Goal: Task Accomplishment & Management: Manage account settings

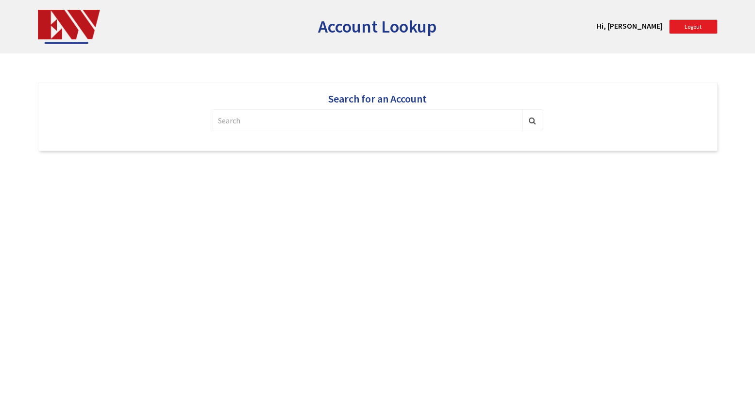
click at [348, 118] on input "text" at bounding box center [368, 120] width 310 height 22
type input "397719"
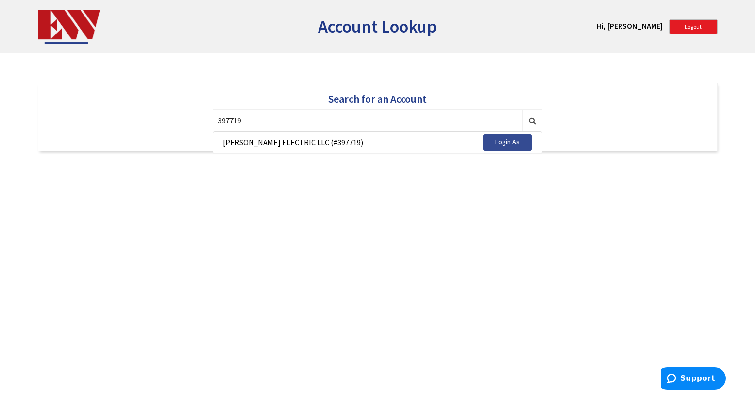
click at [516, 145] on span "Login As" at bounding box center [507, 141] width 24 height 9
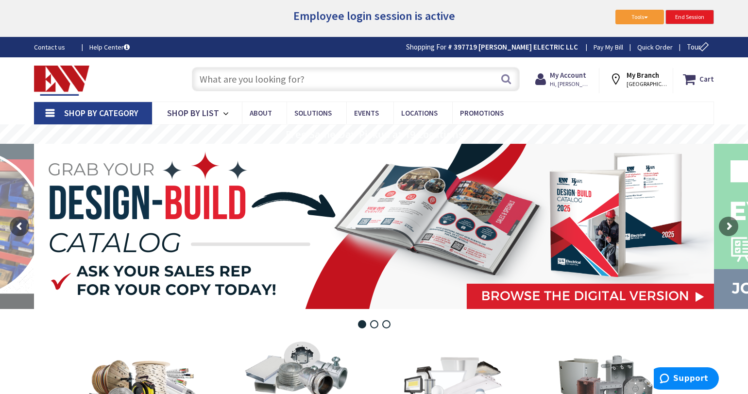
type input "[GEOGRAPHIC_DATA], [GEOGRAPHIC_DATA]"
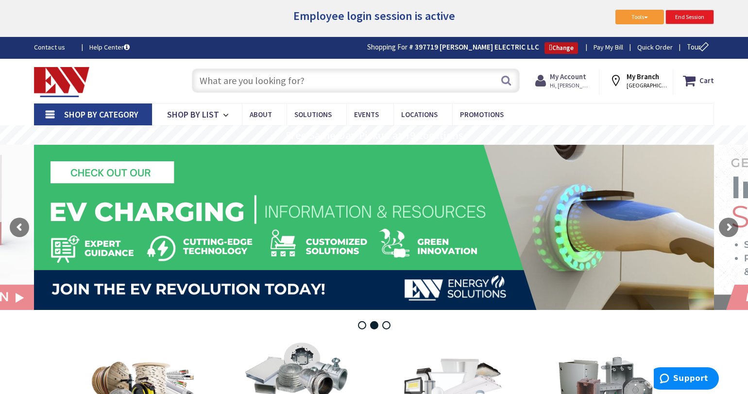
click at [573, 77] on strong "My Account" at bounding box center [568, 76] width 36 height 9
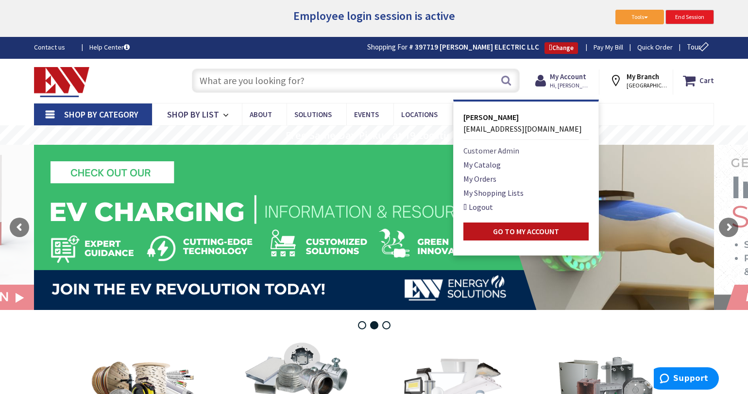
click at [512, 150] on link "Customer Admin" at bounding box center [491, 151] width 56 height 12
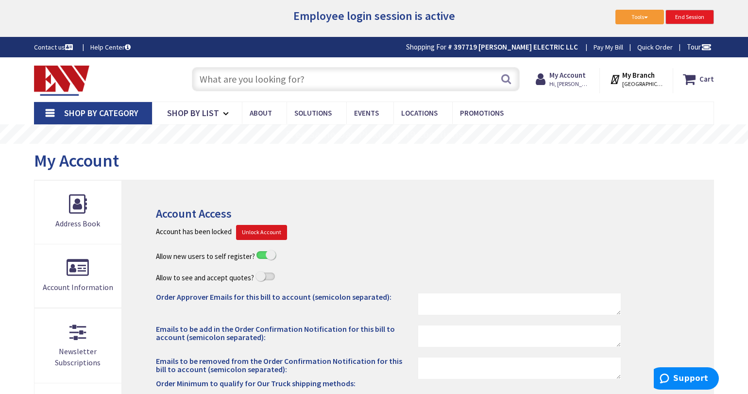
click at [254, 233] on span "Unlock Account" at bounding box center [261, 232] width 51 height 15
